Goal: Find specific page/section: Find specific page/section

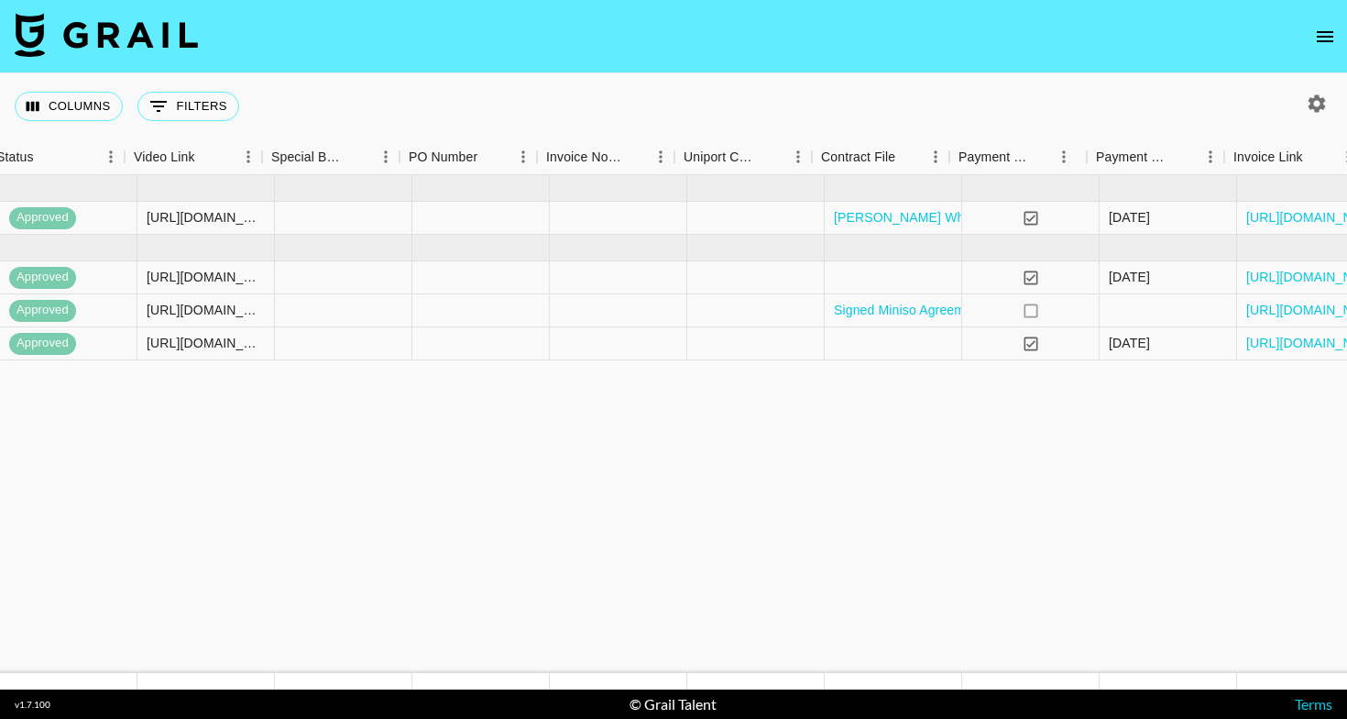
scroll to position [0, 2089]
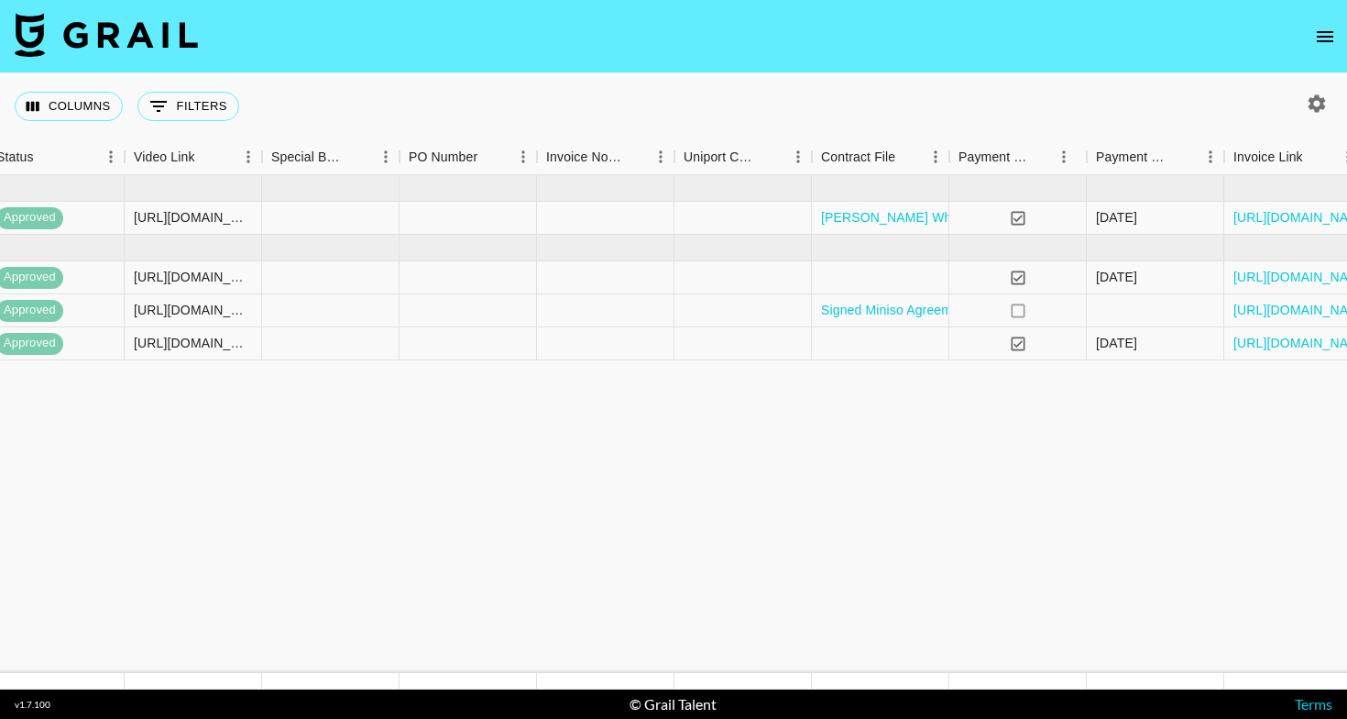
click at [1332, 43] on icon "open drawer" at bounding box center [1325, 37] width 22 height 22
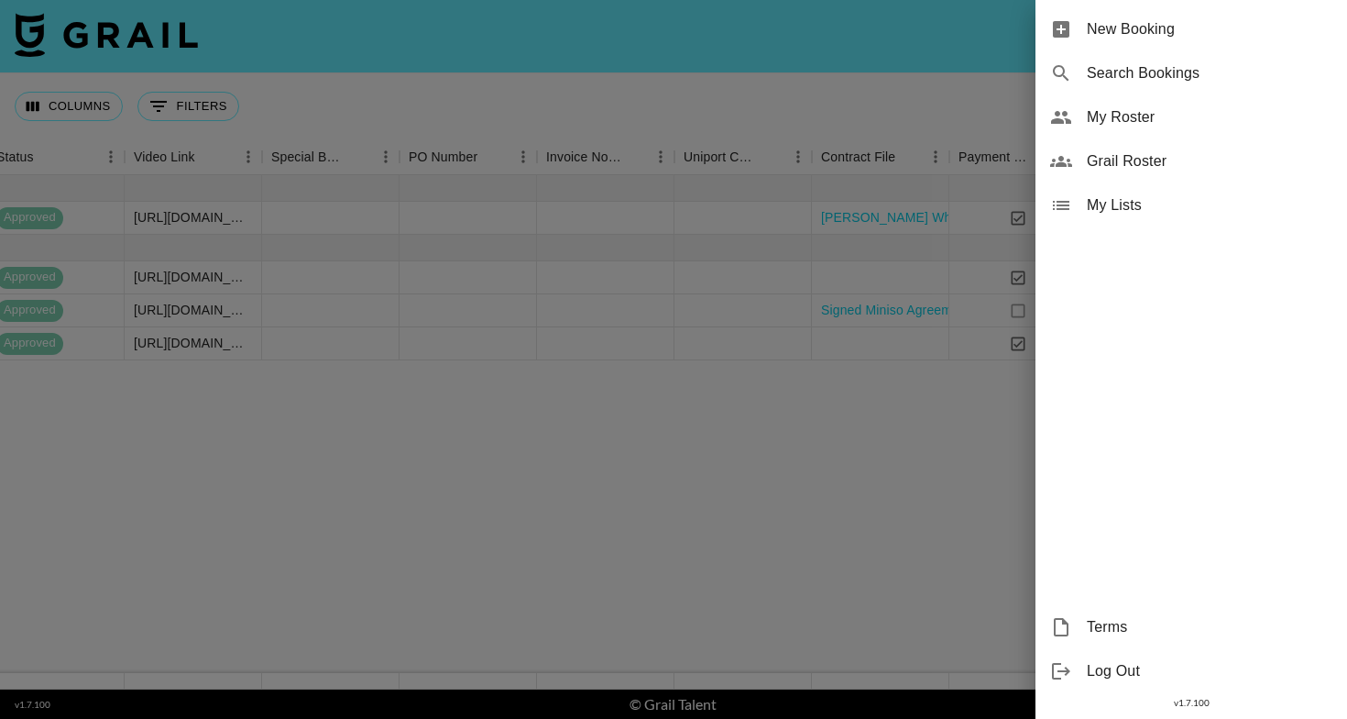
click at [1119, 169] on span "Grail Roster" at bounding box center [1210, 161] width 246 height 22
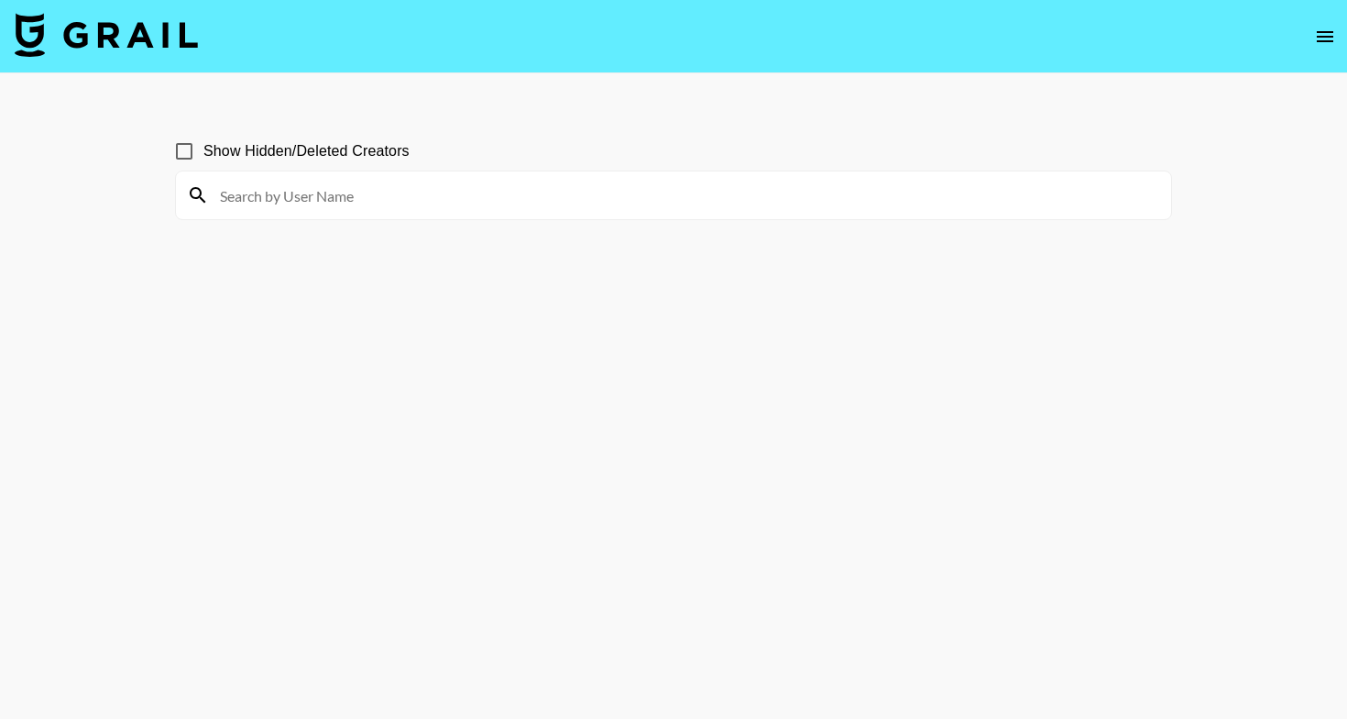
click at [817, 203] on input at bounding box center [684, 195] width 951 height 29
type input "xomiss"
click at [180, 147] on input "Show Hidden/Deleted Creators" at bounding box center [184, 151] width 38 height 38
checkbox input "true"
click at [326, 200] on input "xomiss" at bounding box center [684, 195] width 951 height 29
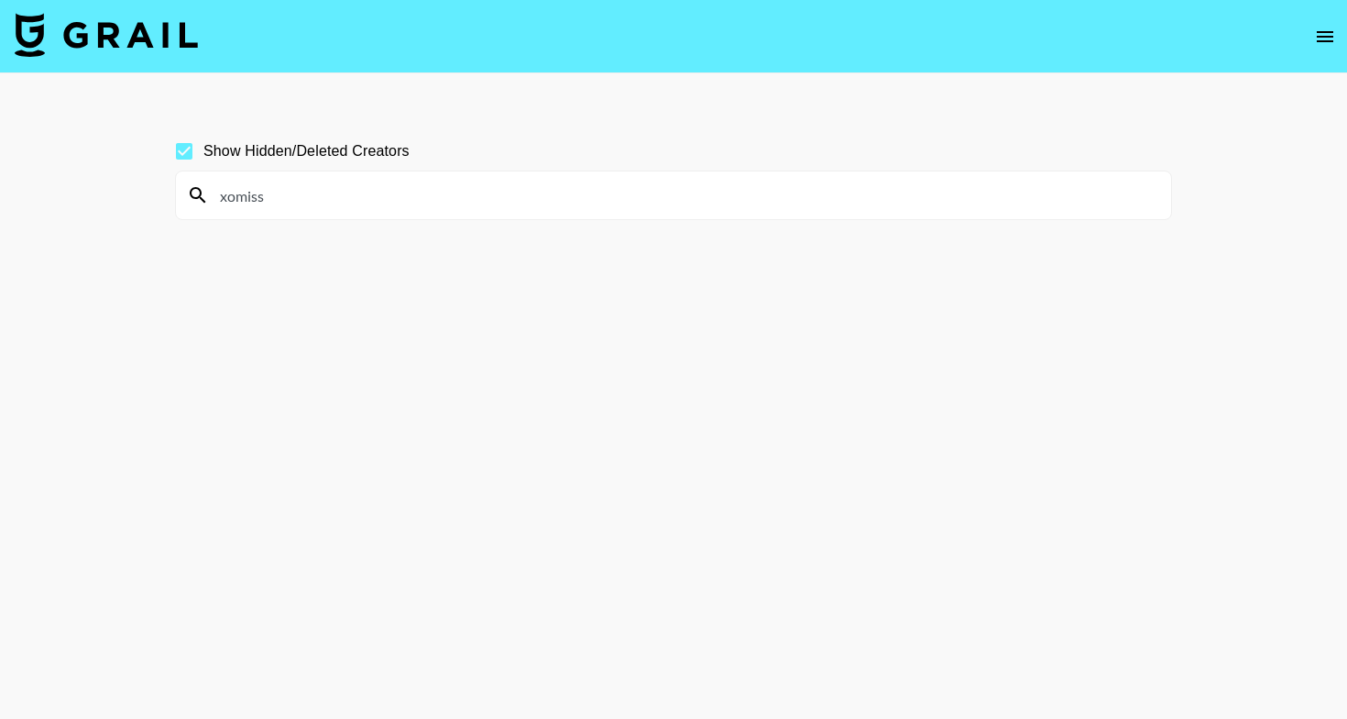
click at [395, 184] on input "xomiss" at bounding box center [684, 195] width 951 height 29
paste input "[PERSON_NAME]"
click at [389, 196] on input "xomissdanielle" at bounding box center [684, 195] width 951 height 29
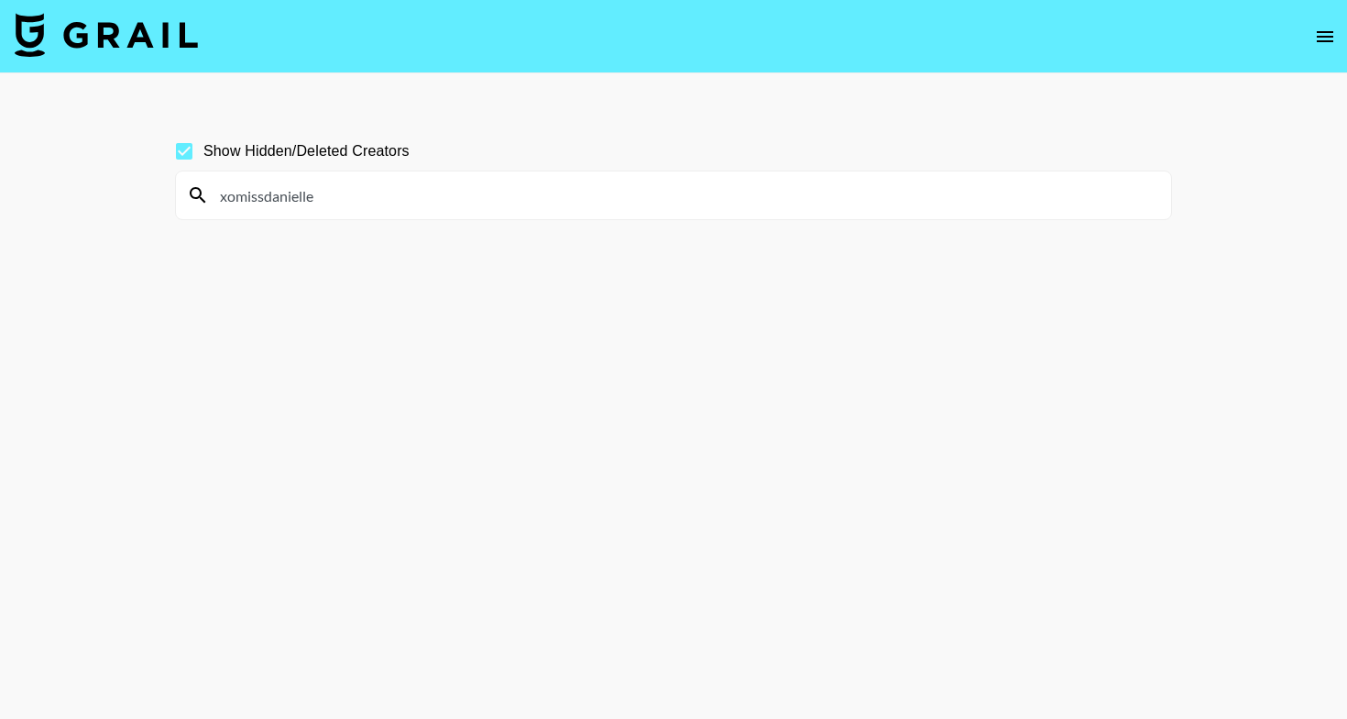
click at [473, 185] on input "xomissdanielle" at bounding box center [684, 195] width 951 height 29
paste input "i.christinew"
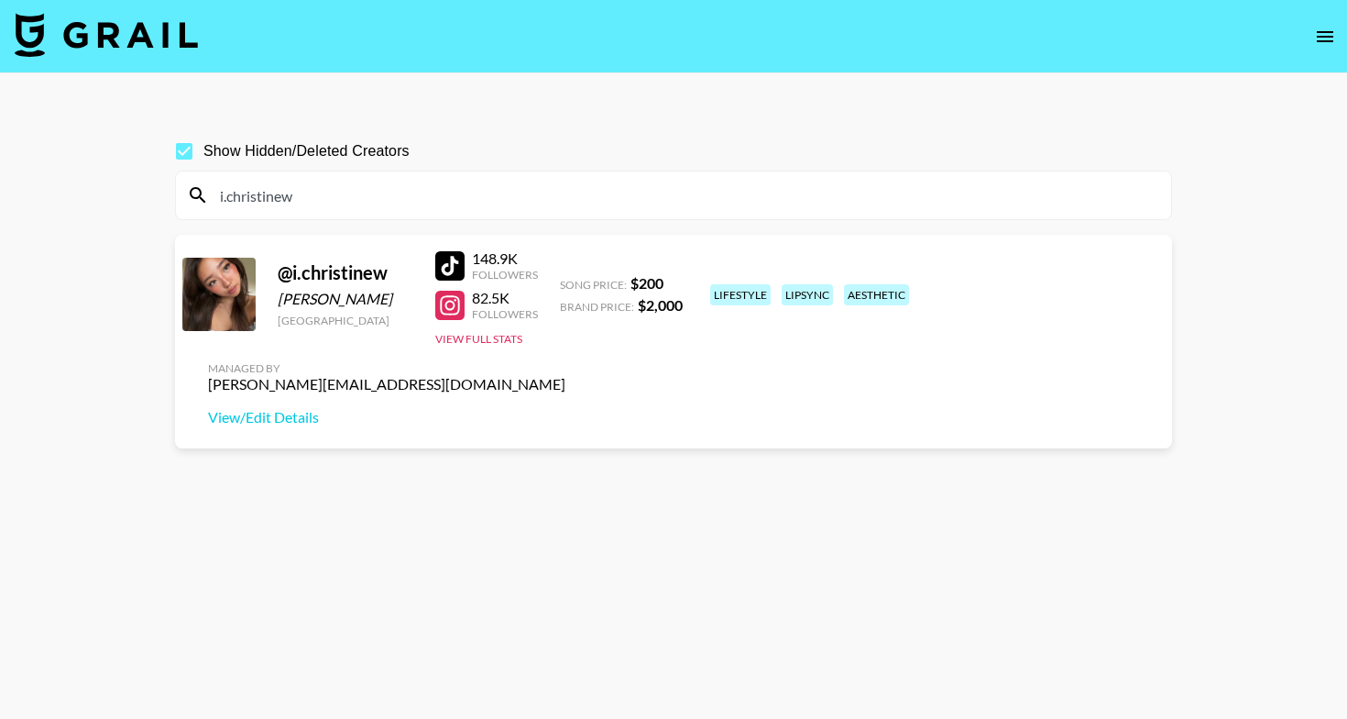
click at [317, 199] on input "i.christinew" at bounding box center [684, 195] width 951 height 29
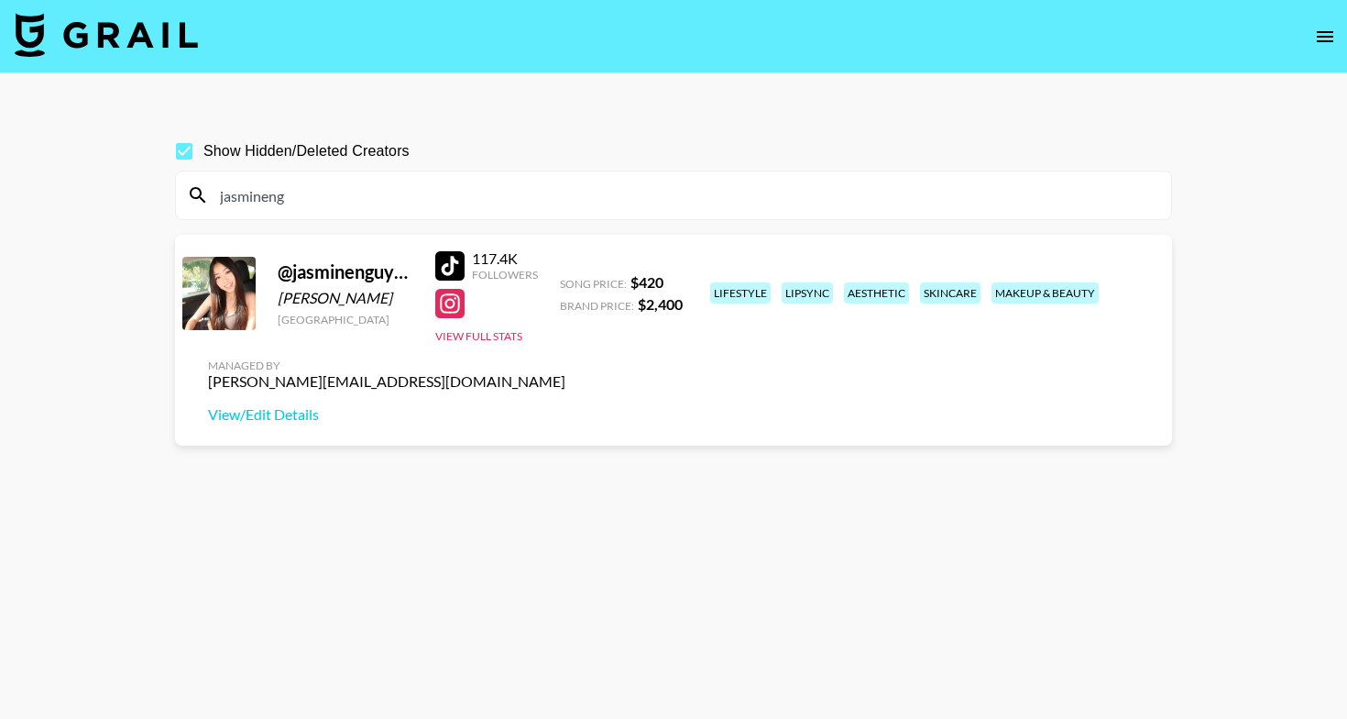
click at [324, 204] on input "jasmineng" at bounding box center [684, 195] width 951 height 29
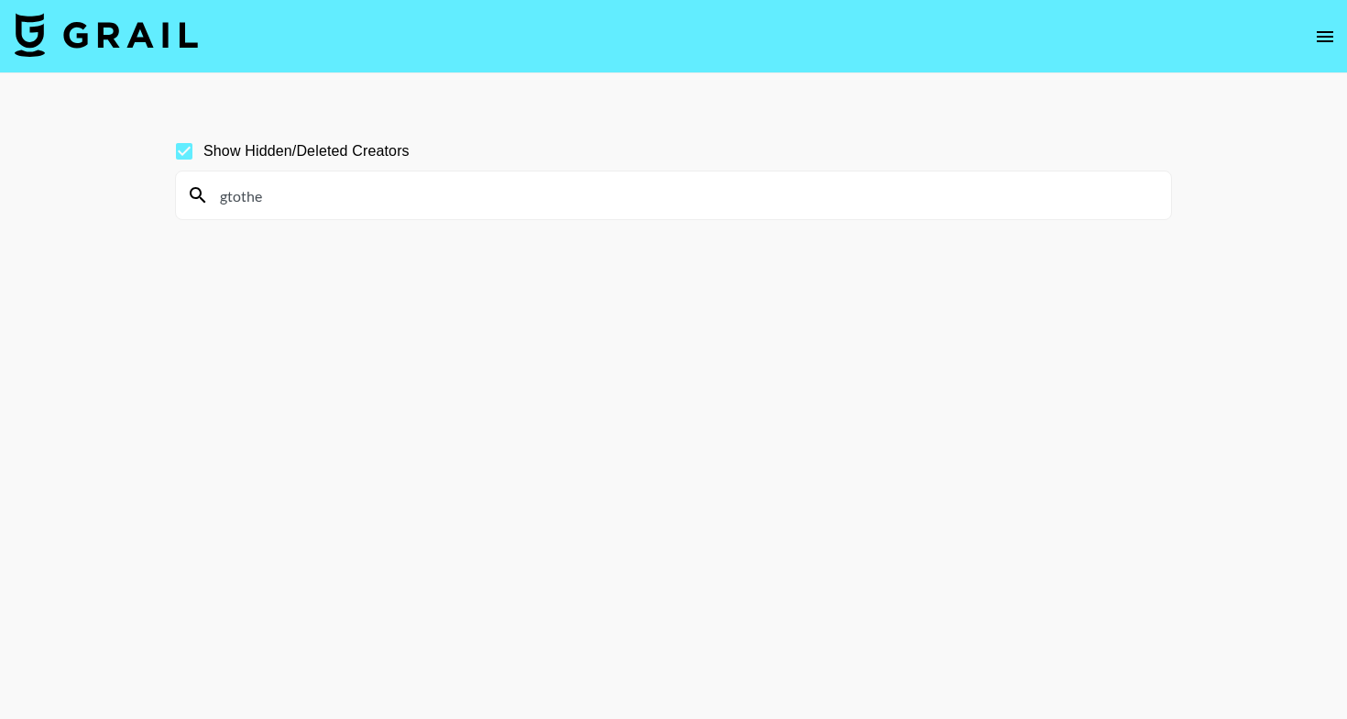
click at [446, 186] on input "gtothe" at bounding box center [684, 195] width 951 height 29
paste input "istotheele"
click at [361, 204] on input "gtotheistotheele" at bounding box center [684, 195] width 951 height 29
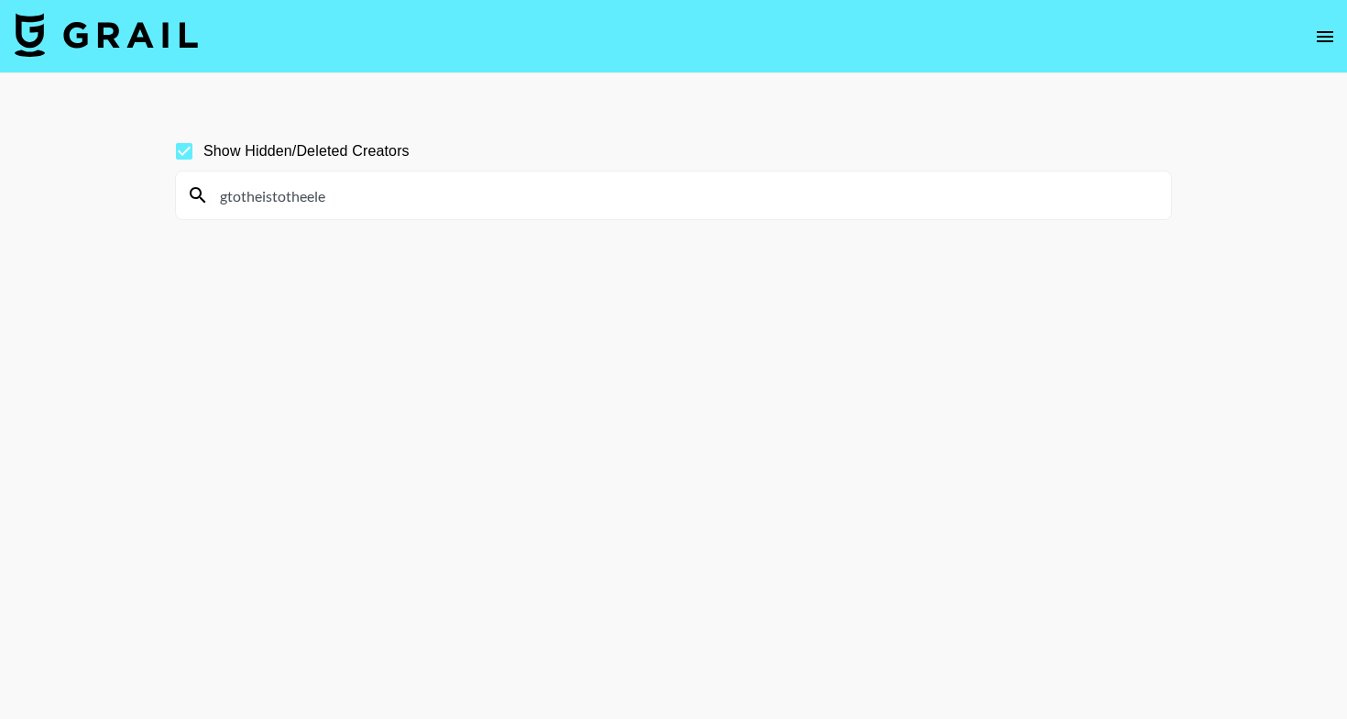
click at [361, 204] on input "gtotheistotheele" at bounding box center [684, 195] width 951 height 29
paste input "ellabellabluee"
click at [363, 189] on input "ellabellablueee" at bounding box center [684, 195] width 951 height 29
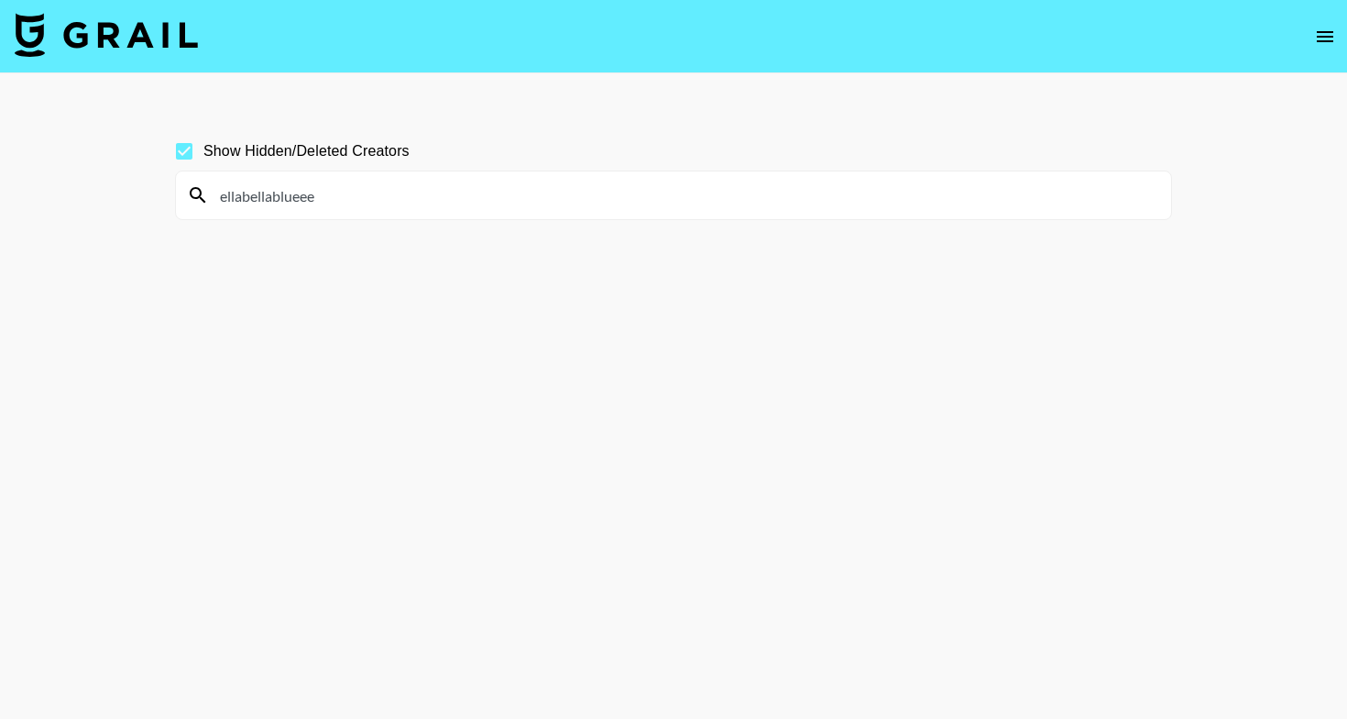
click at [363, 189] on input "ellabellablueee" at bounding box center [684, 195] width 951 height 29
paste input "lexeetraas"
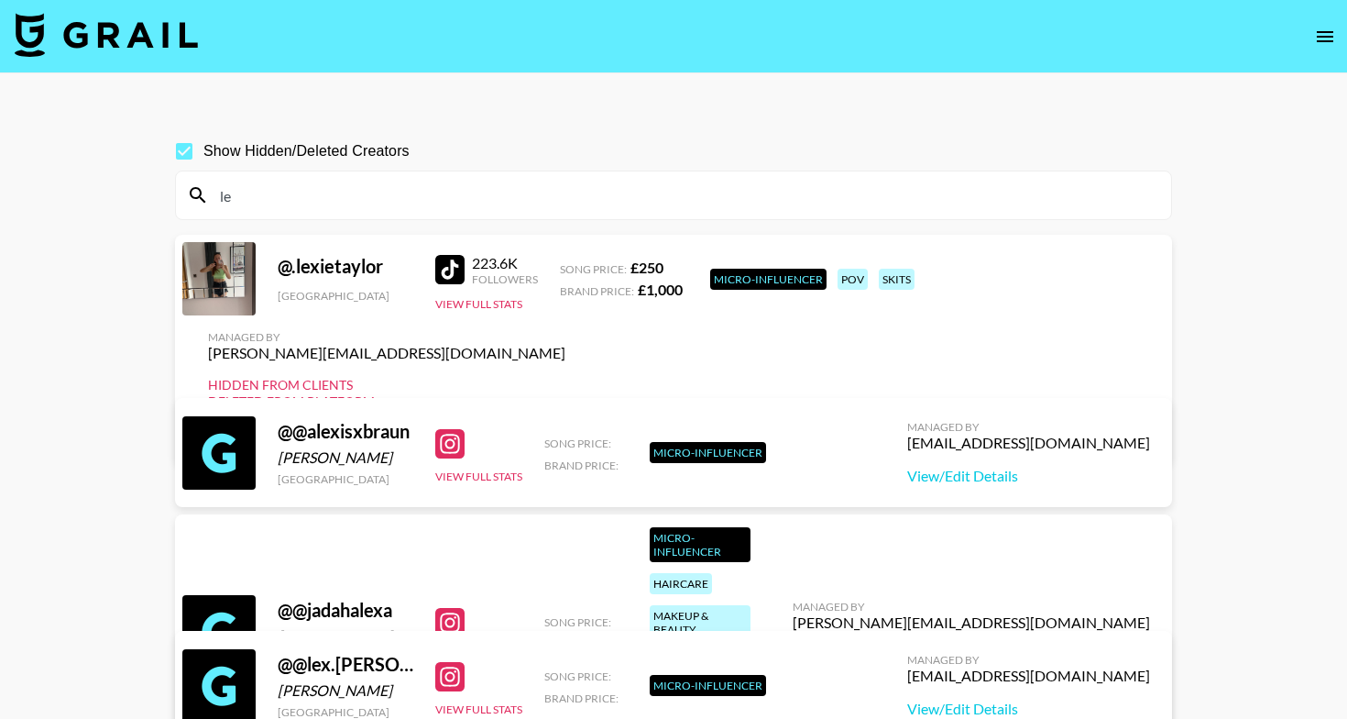
type input "l"
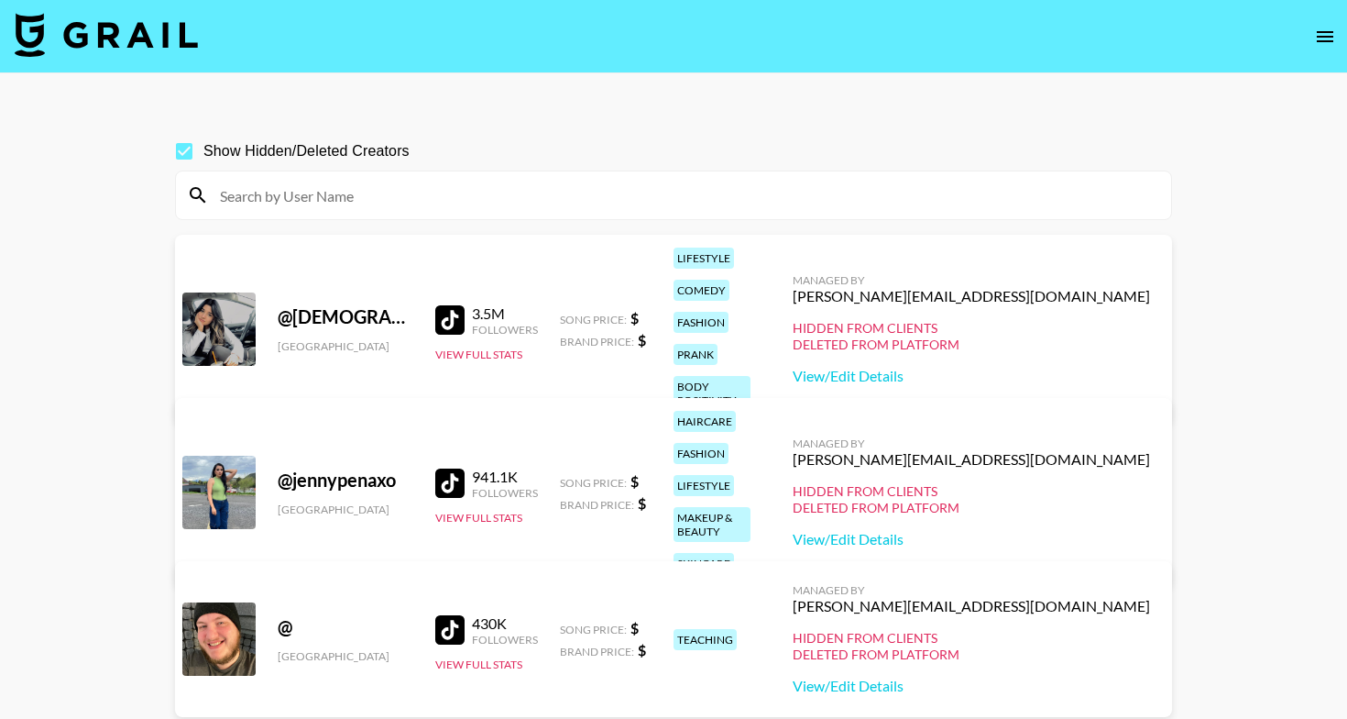
paste input "lexeetraas"
type input "lexeetraas"
